Goal: Information Seeking & Learning: Check status

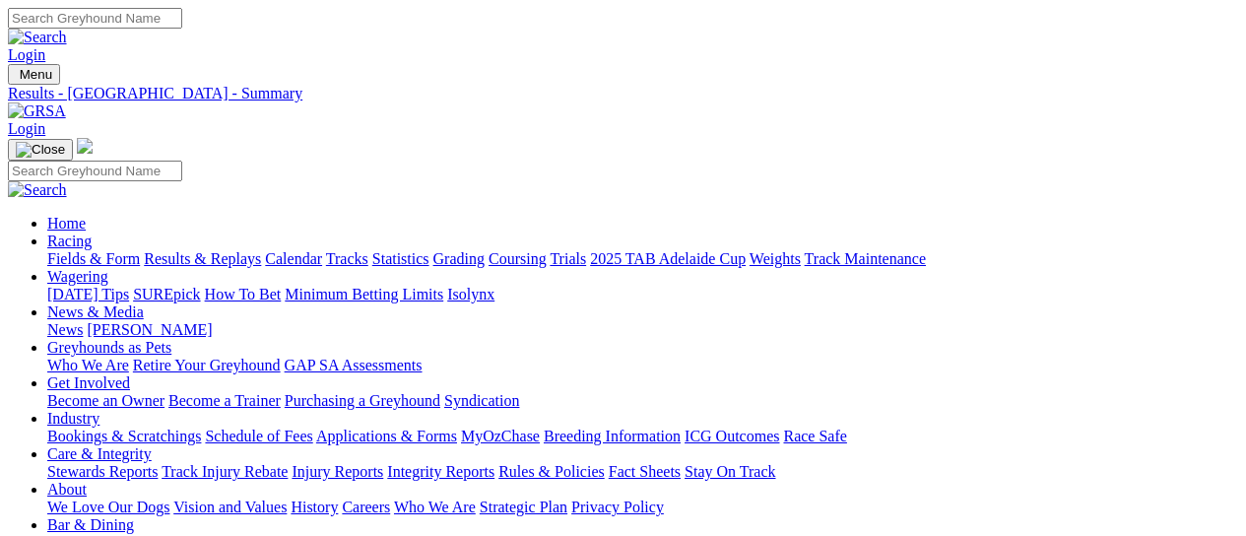
click at [66, 102] on img at bounding box center [37, 111] width 58 height 18
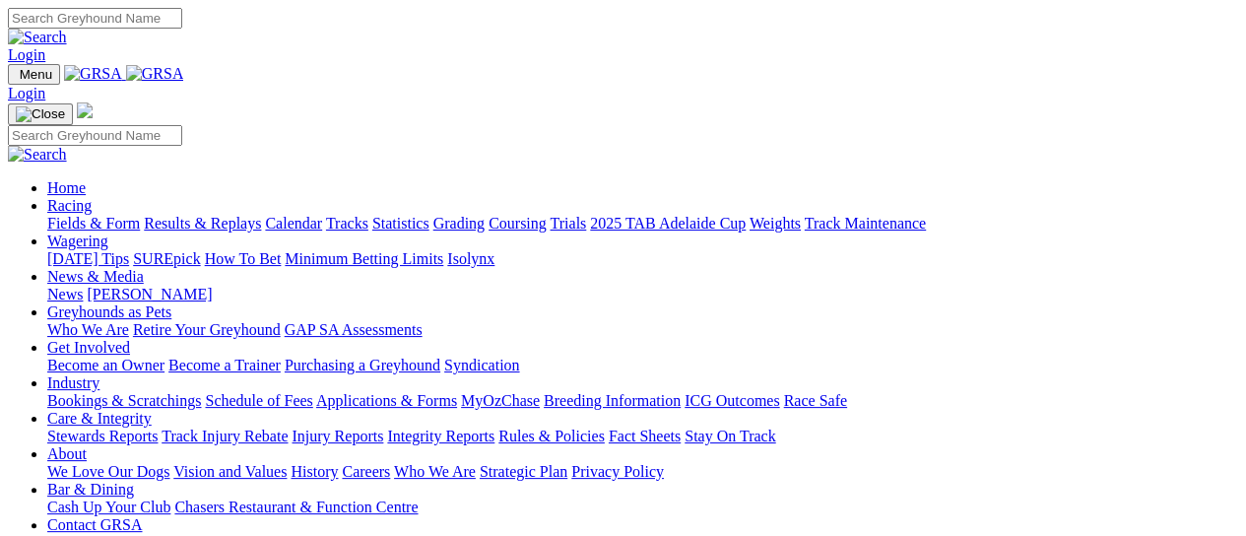
click at [261, 215] on link "Results & Replays" at bounding box center [202, 223] width 117 height 17
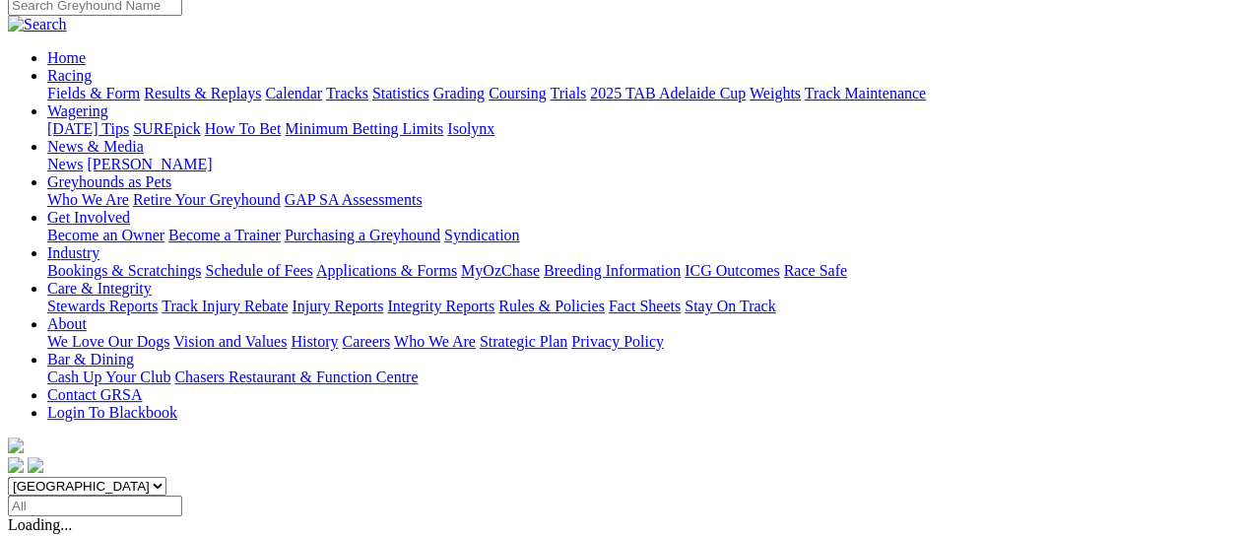
scroll to position [262, 0]
